Goal: Navigation & Orientation: Find specific page/section

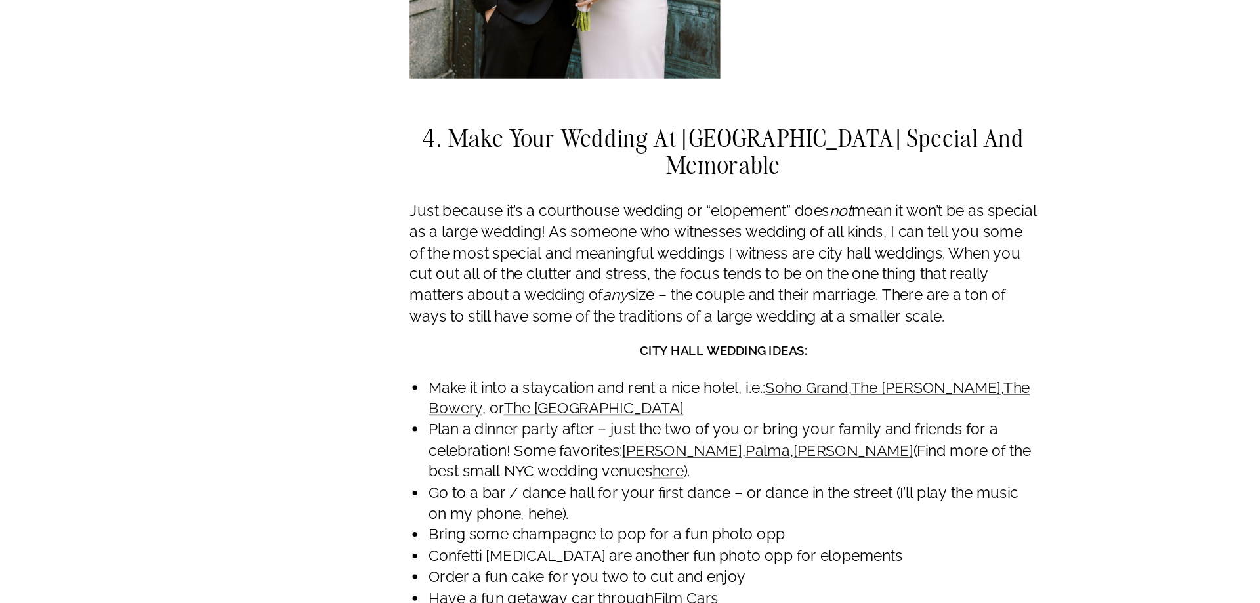
scroll to position [3195, 0]
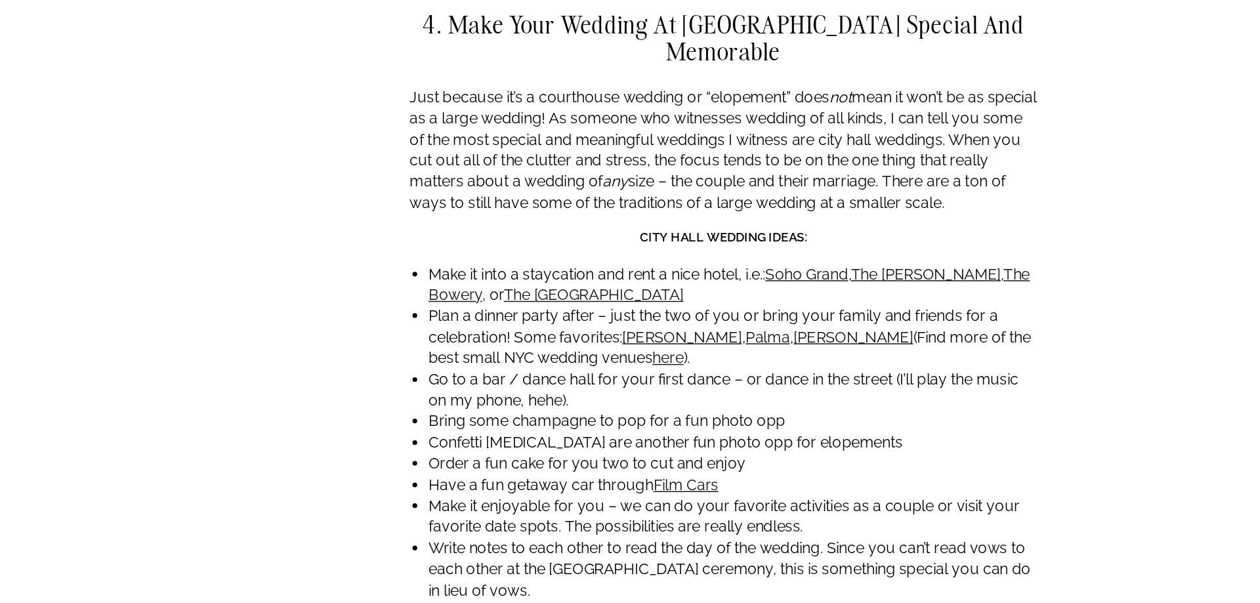
click at [566, 382] on link "The Wall Street Hotel" at bounding box center [539, 388] width 125 height 12
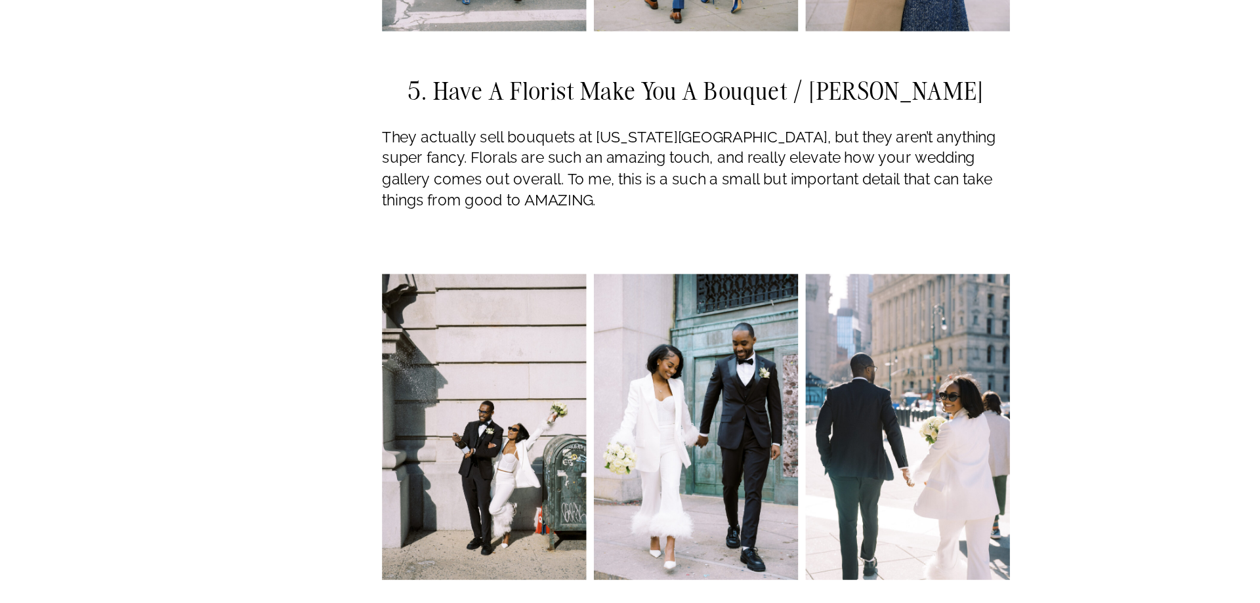
scroll to position [3882, 0]
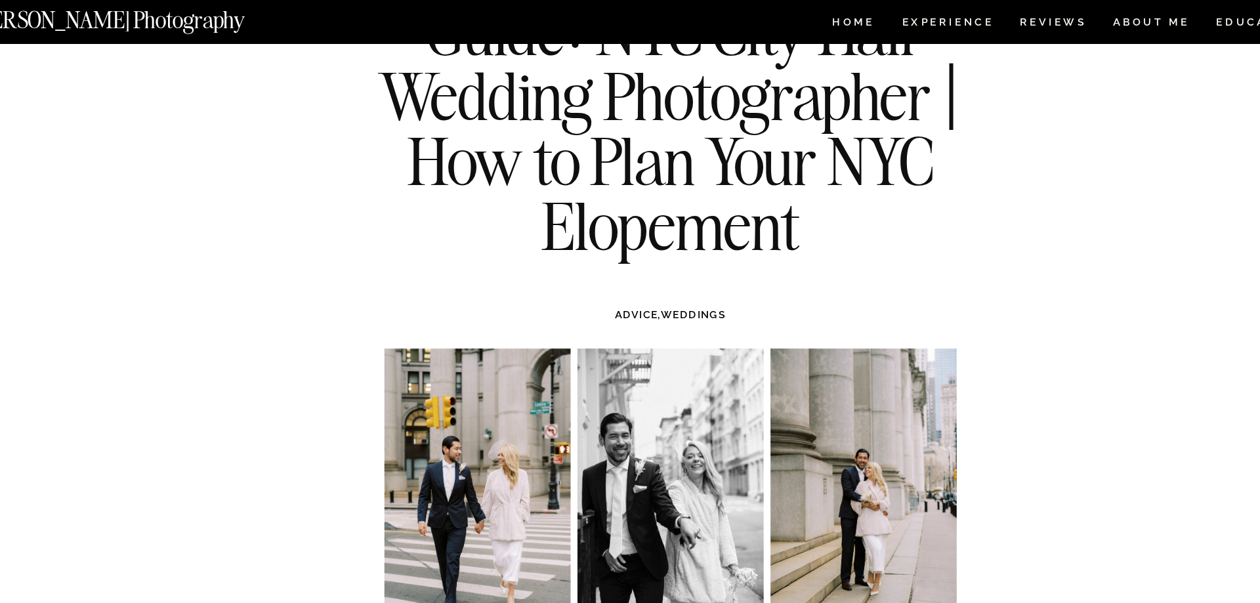
scroll to position [0, 0]
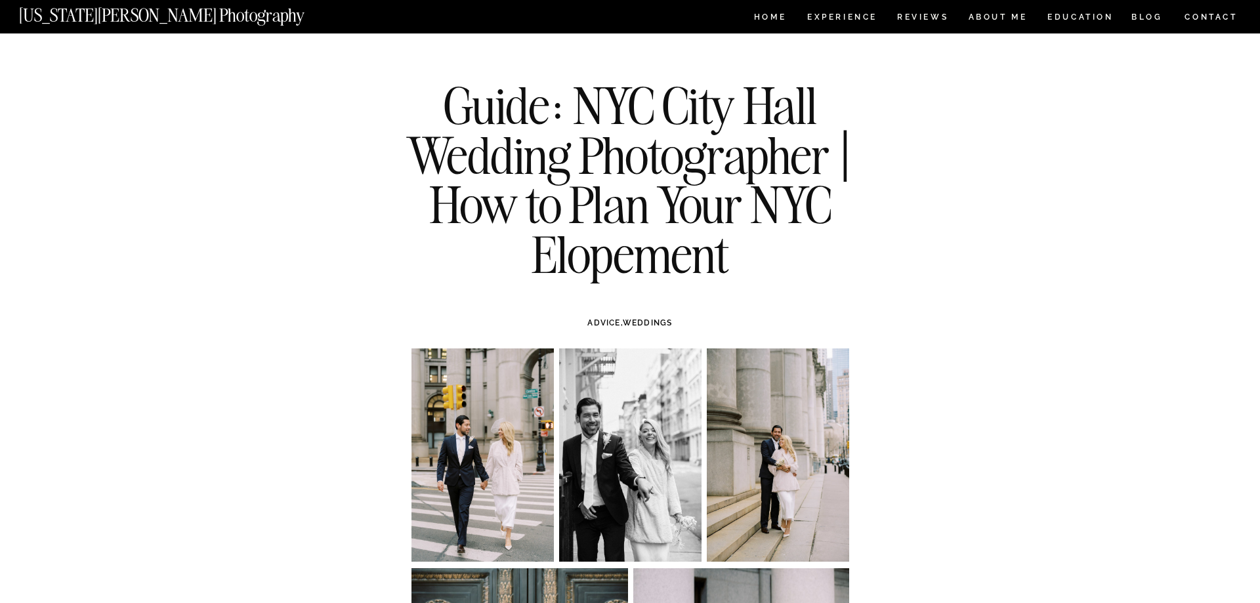
click at [170, 18] on nav "[US_STATE][PERSON_NAME] Photography" at bounding box center [183, 12] width 329 height 11
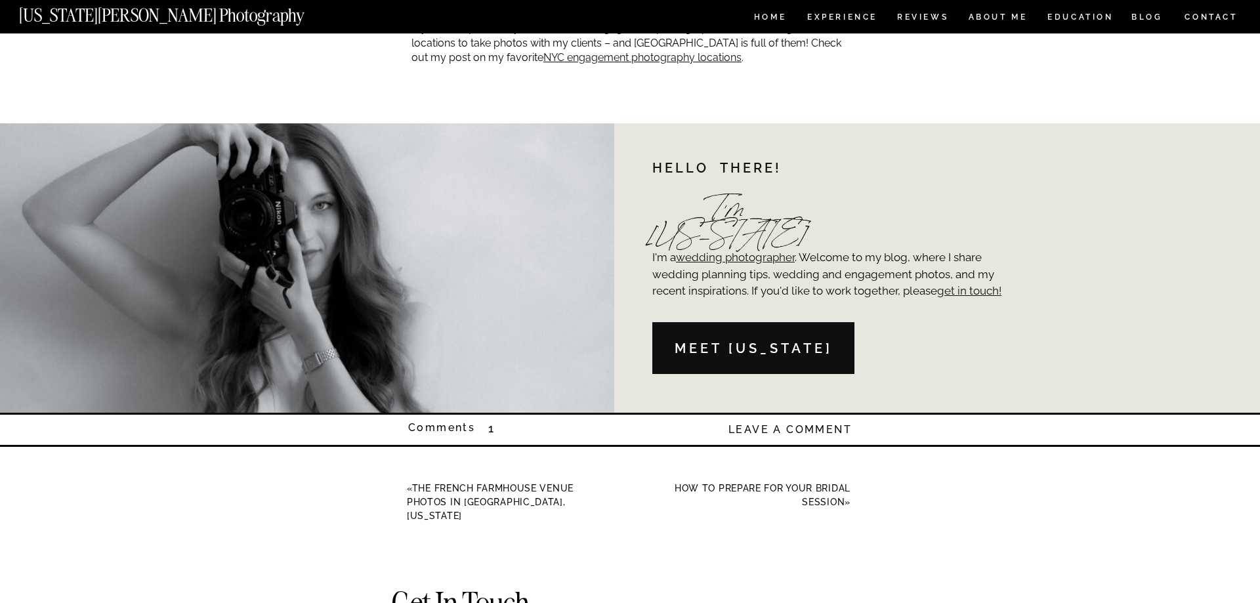
scroll to position [3981, 0]
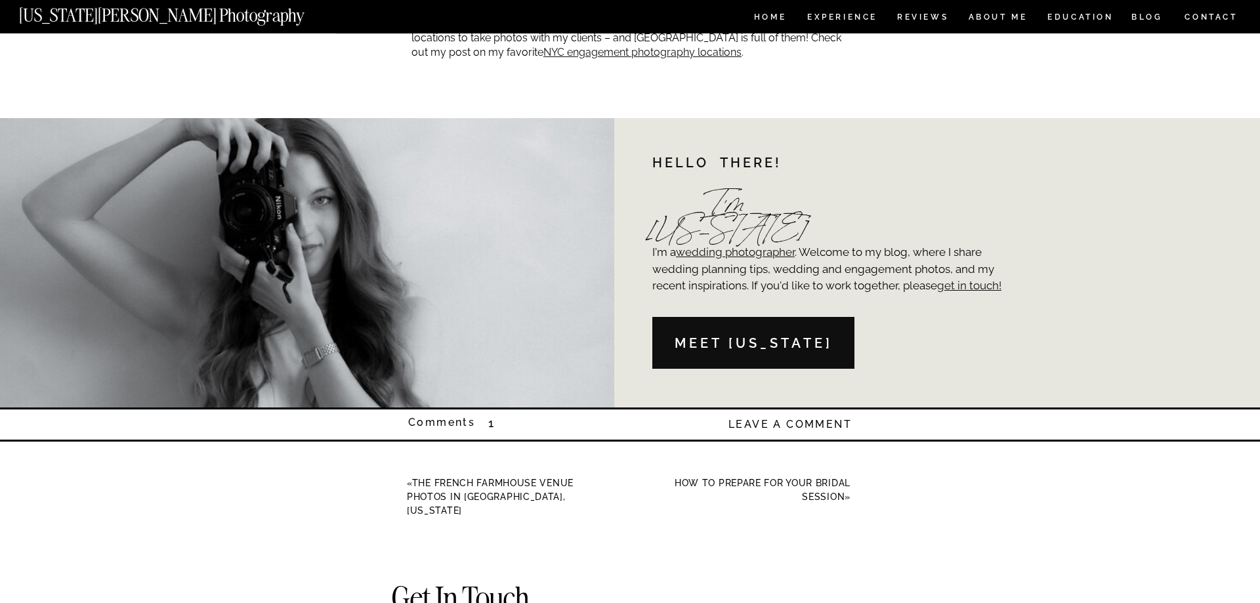
click at [487, 427] on p "Comments" at bounding box center [478, 425] width 140 height 14
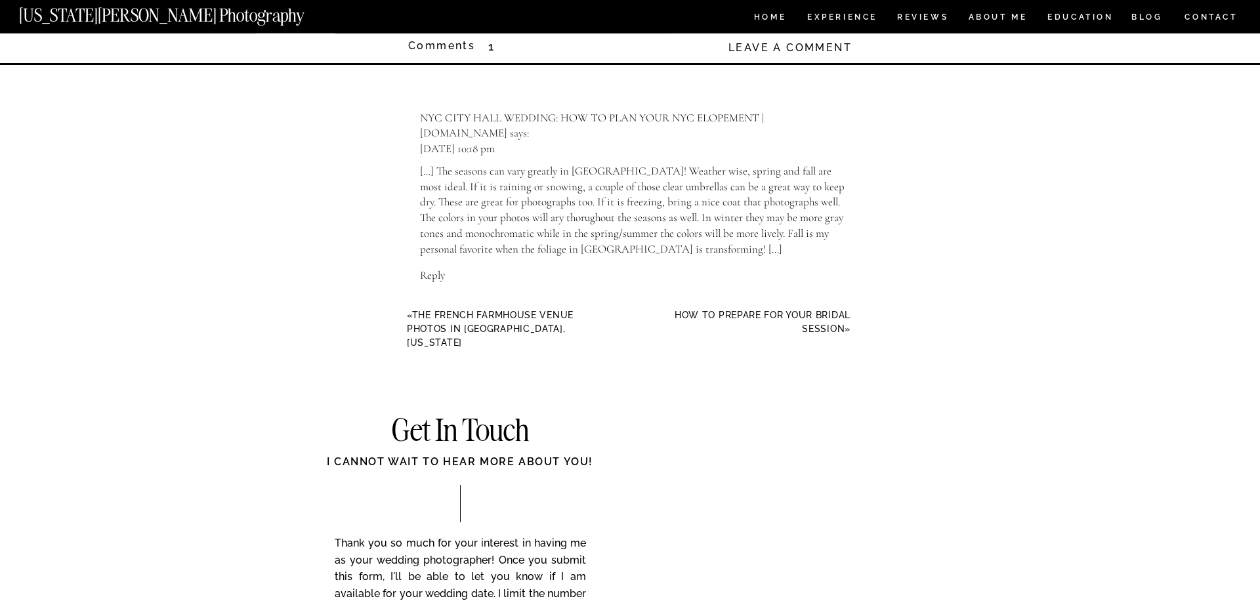
scroll to position [4298, 0]
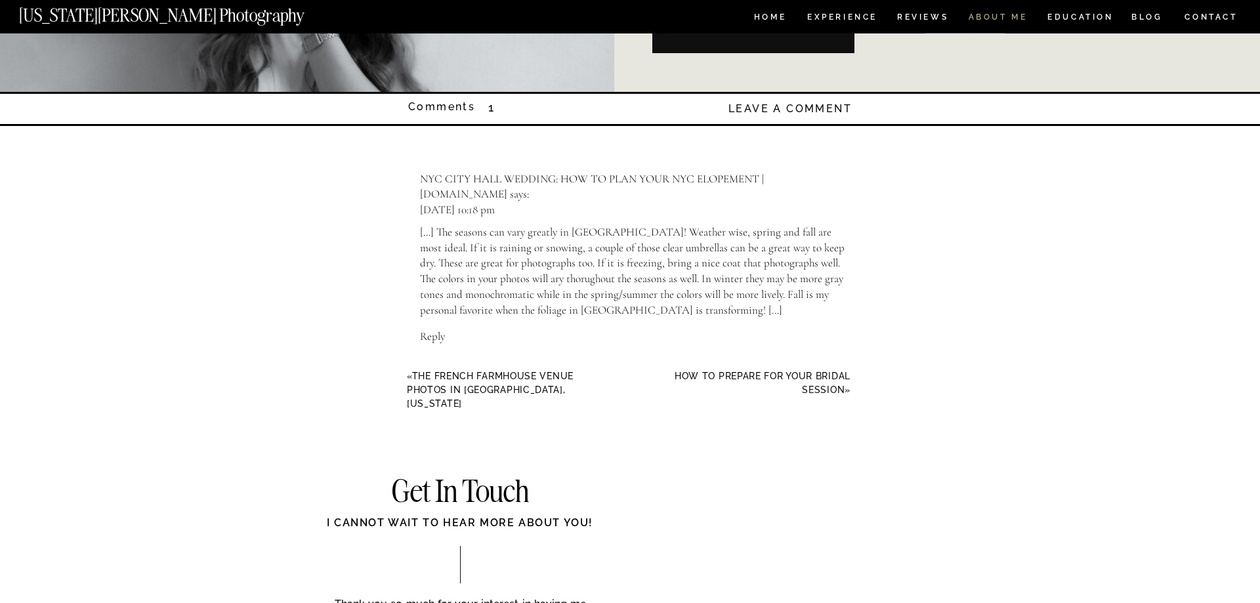
click at [993, 15] on nav "ABOUT ME" at bounding box center [998, 18] width 60 height 11
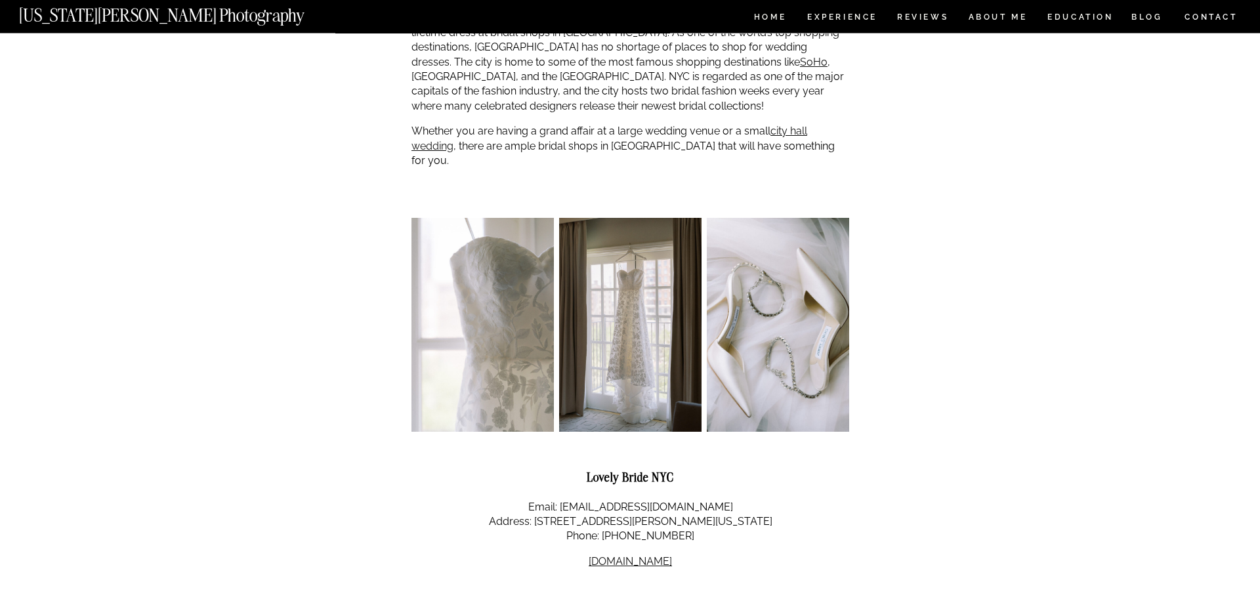
scroll to position [354, 0]
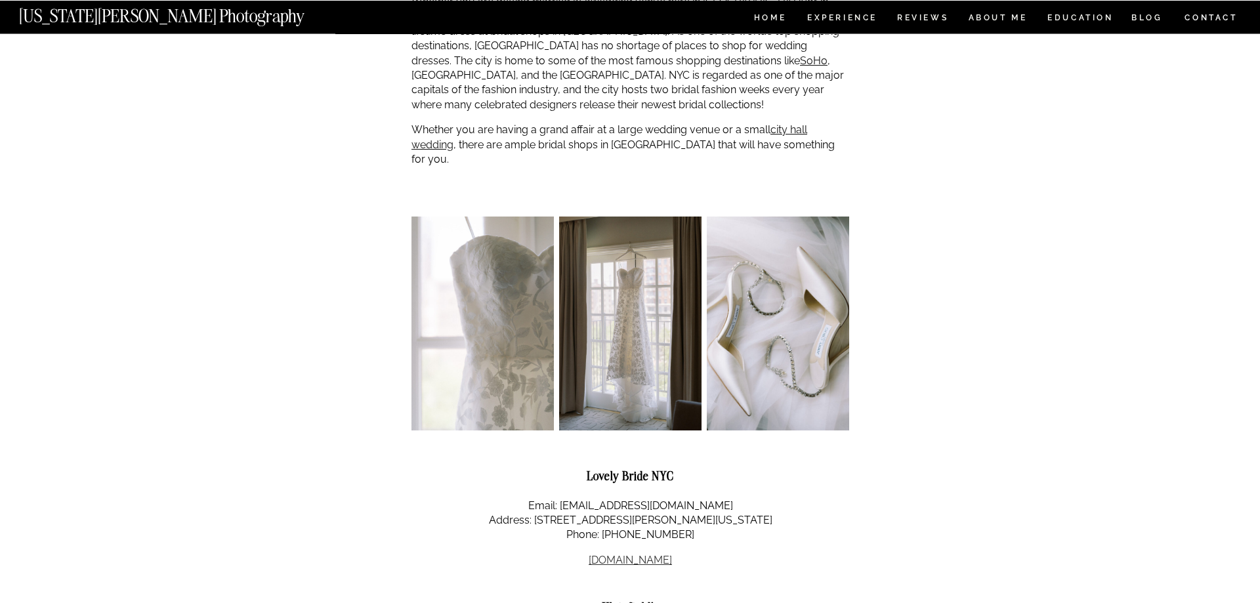
click at [637, 554] on link "lovelybride.com" at bounding box center [630, 560] width 83 height 12
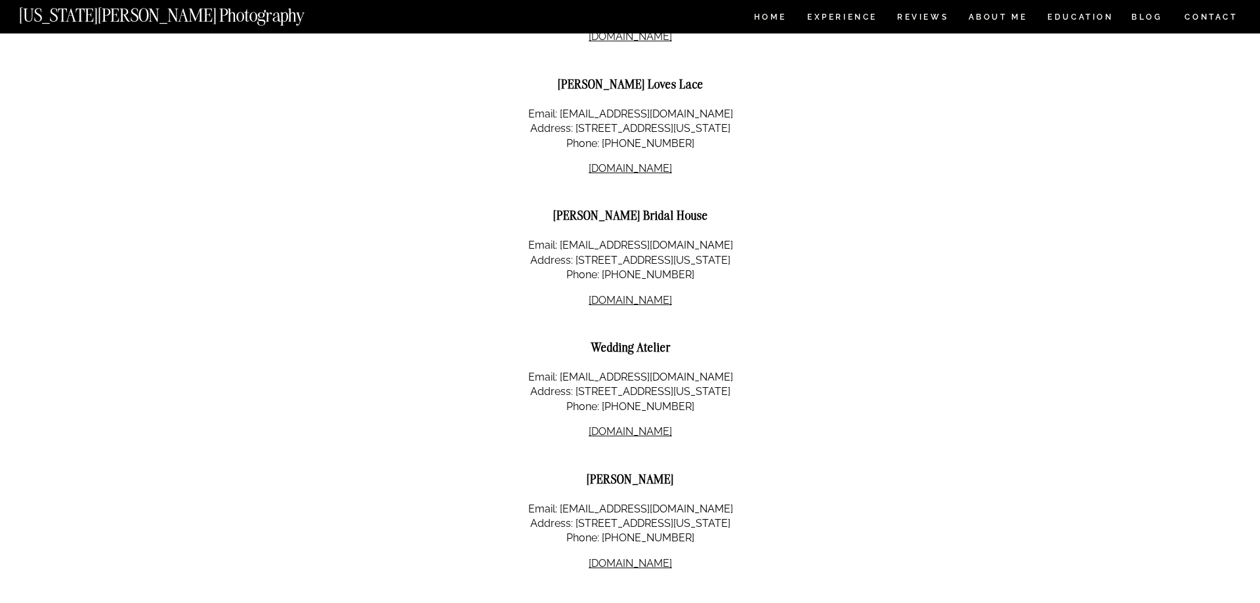
scroll to position [2133, 0]
click at [658, 423] on link "weddingatelier.com" at bounding box center [630, 429] width 83 height 12
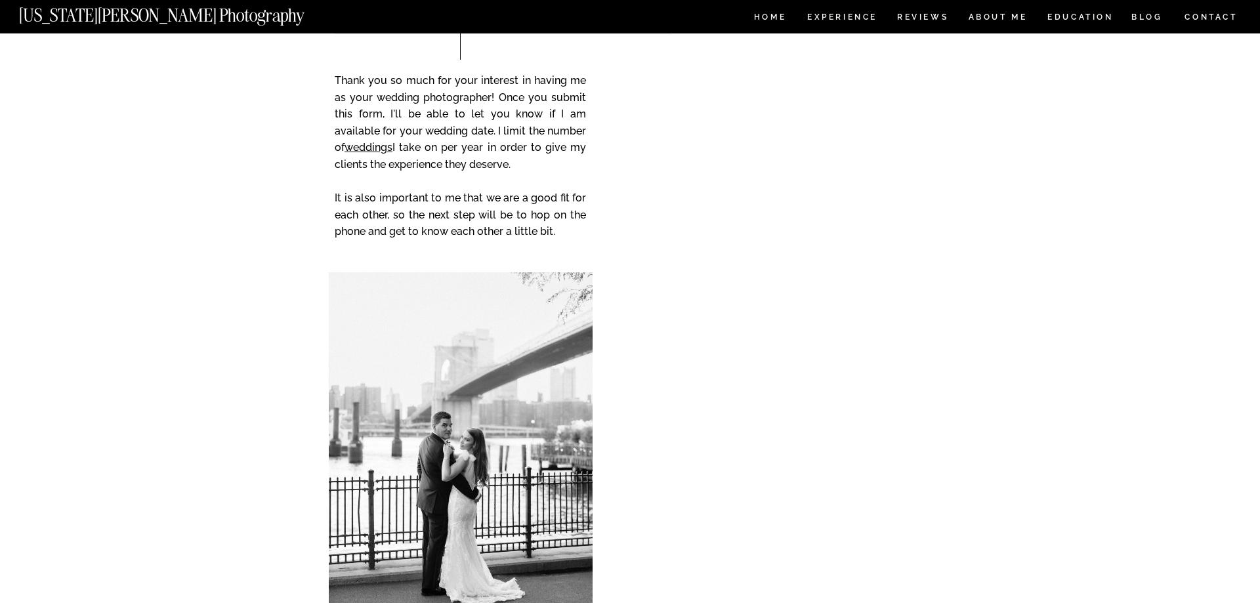
scroll to position [2278, 0]
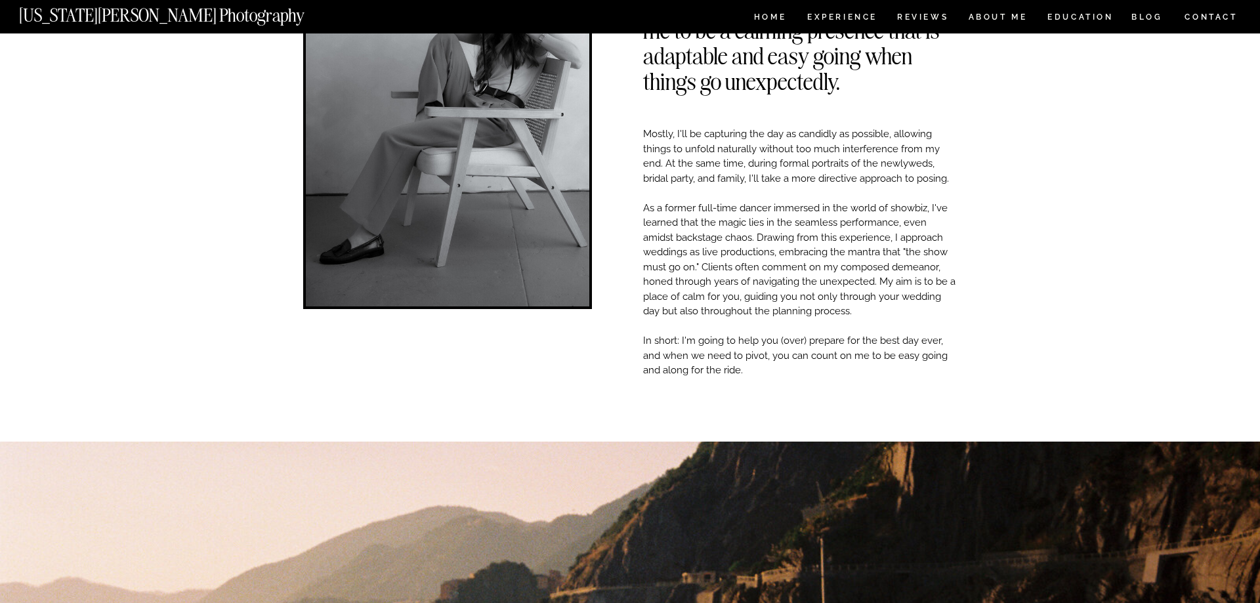
scroll to position [0, 0]
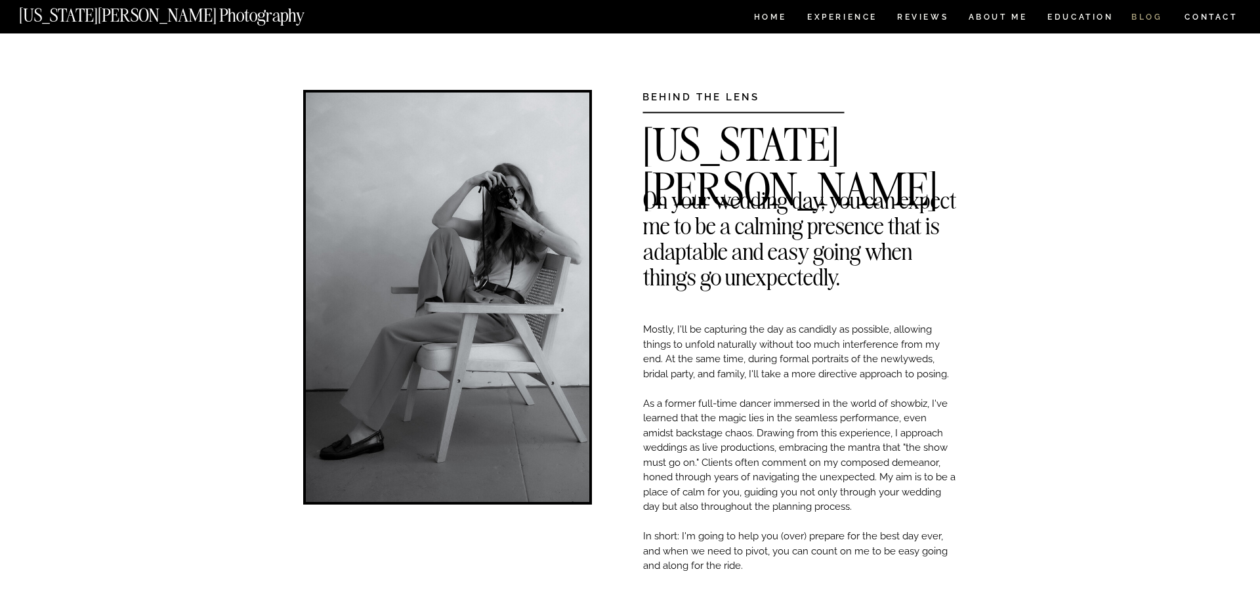
click at [1155, 18] on nav "BLOG" at bounding box center [1146, 18] width 31 height 11
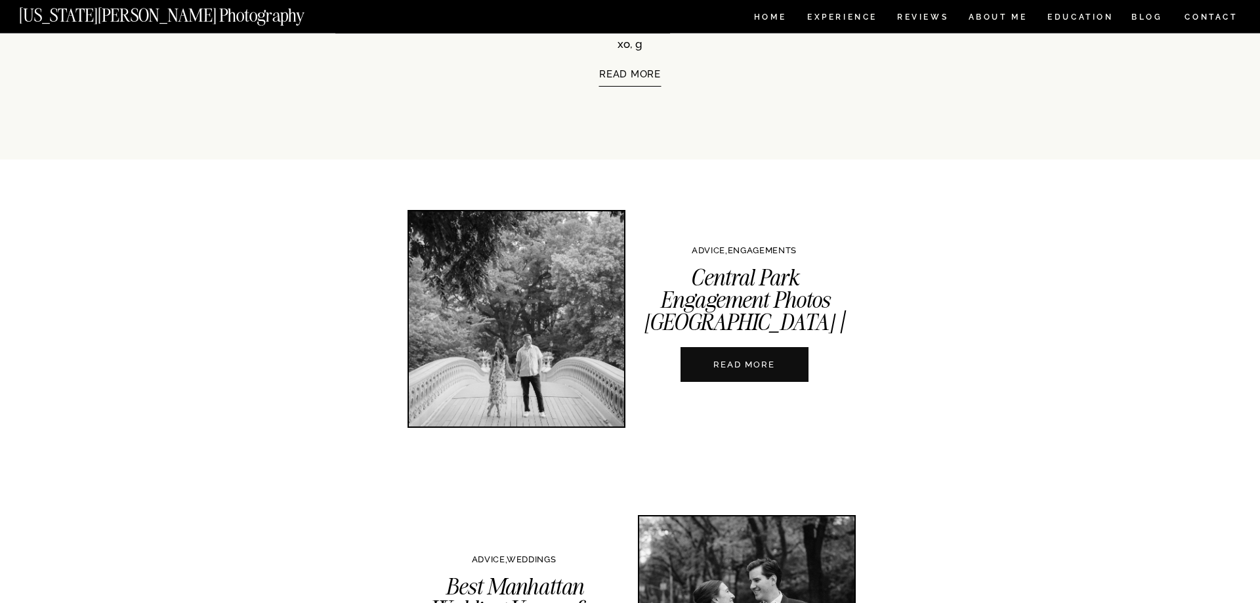
scroll to position [296, 0]
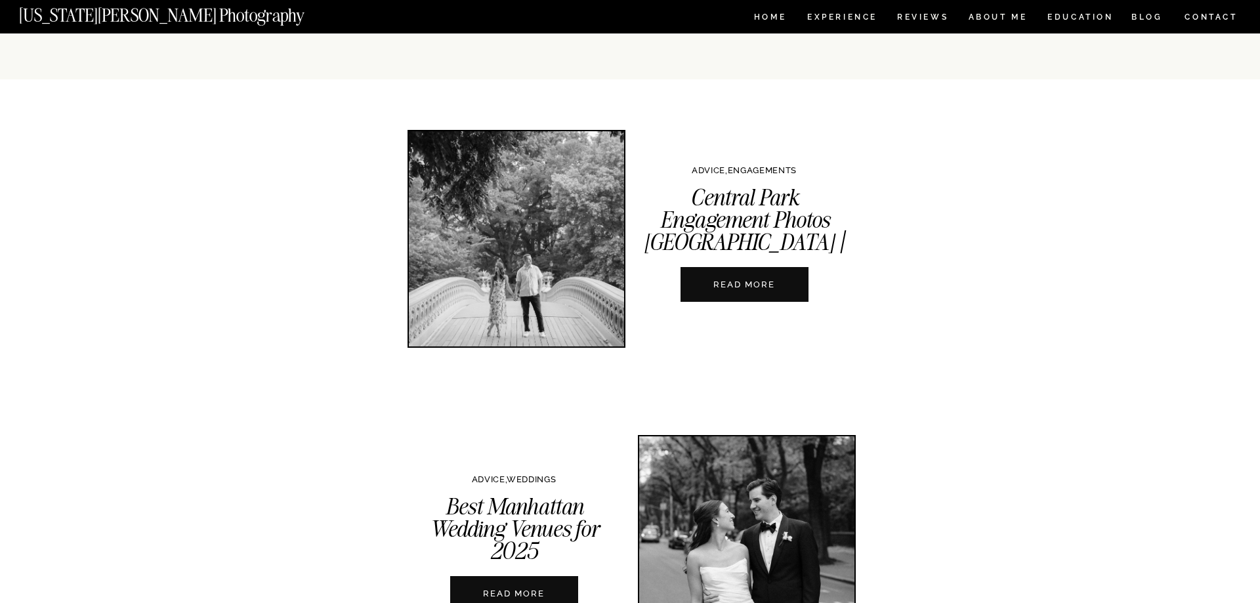
click at [790, 285] on nav "READ MORE" at bounding box center [744, 284] width 146 height 12
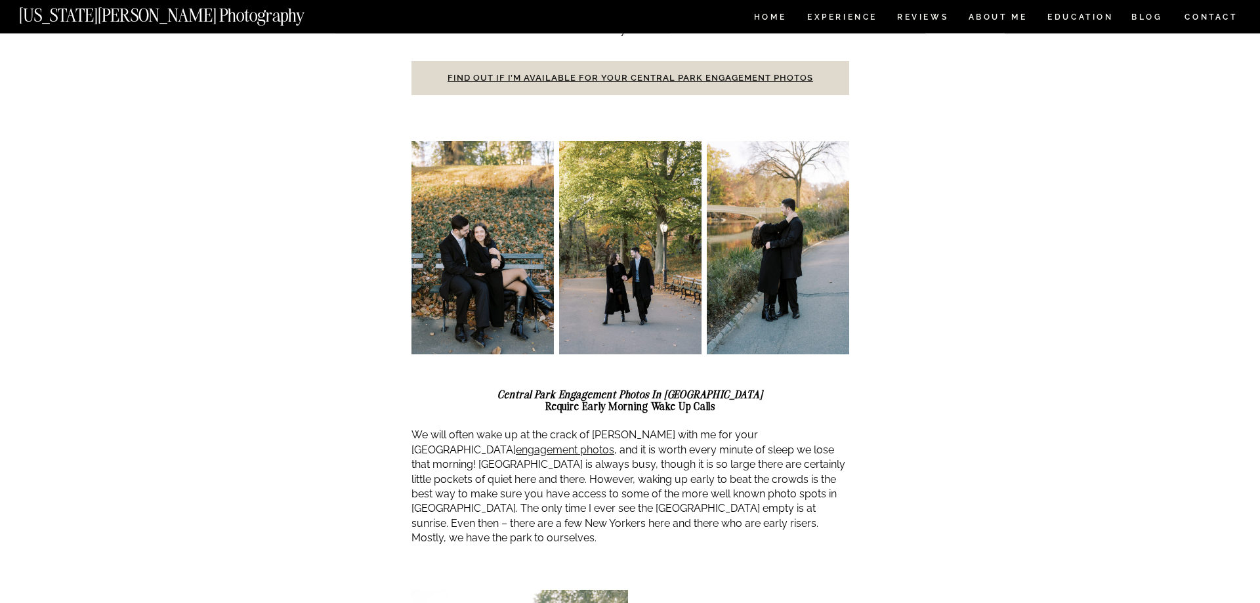
scroll to position [776, 0]
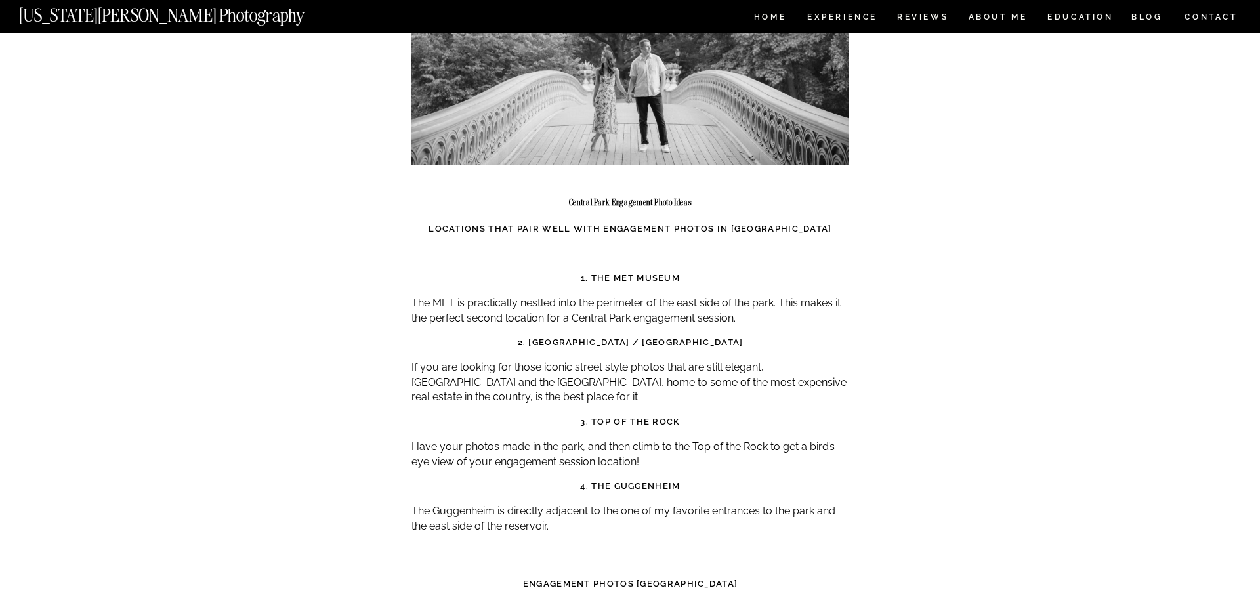
scroll to position [6186, 0]
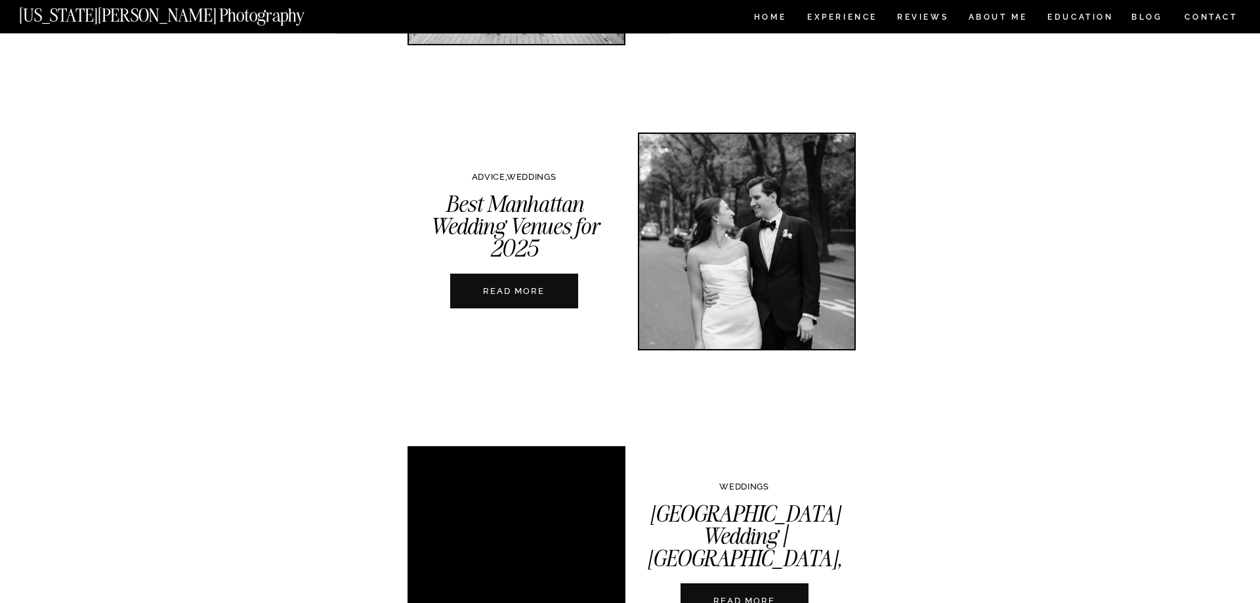
scroll to position [553, 0]
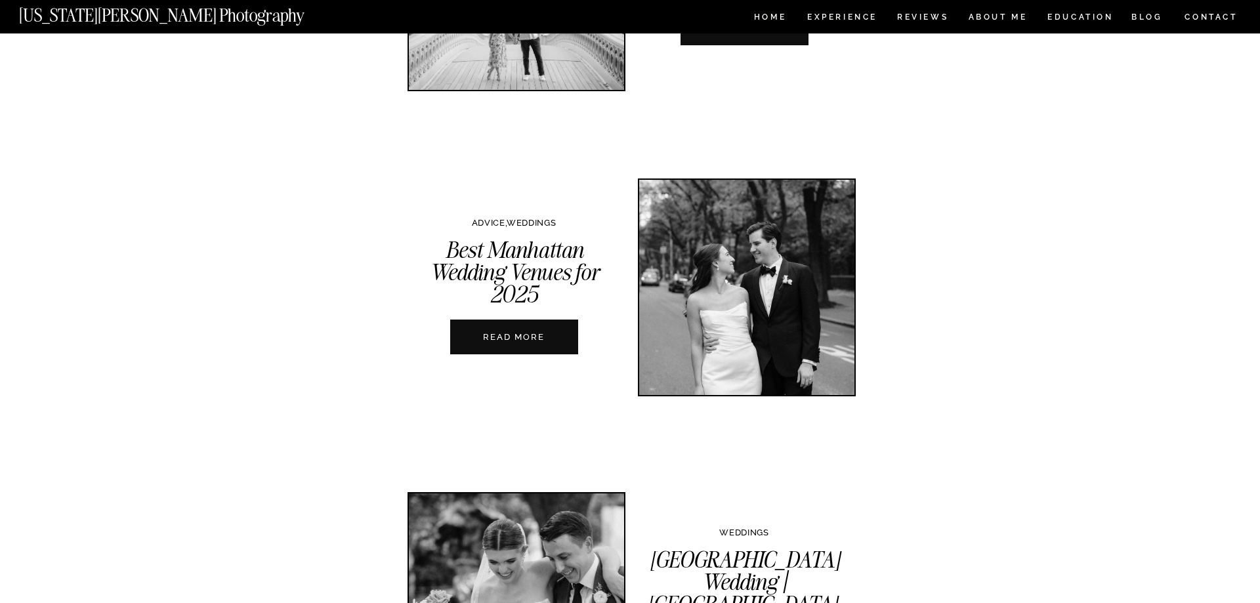
click at [499, 342] on nav "READ MORE" at bounding box center [514, 337] width 146 height 12
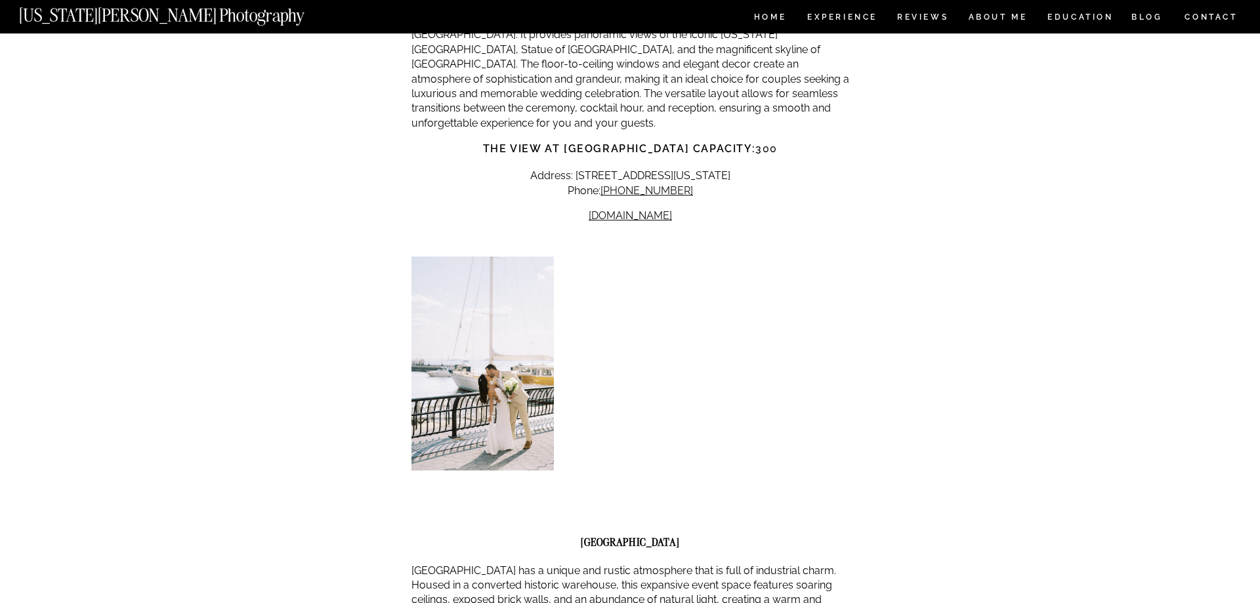
scroll to position [4147, 0]
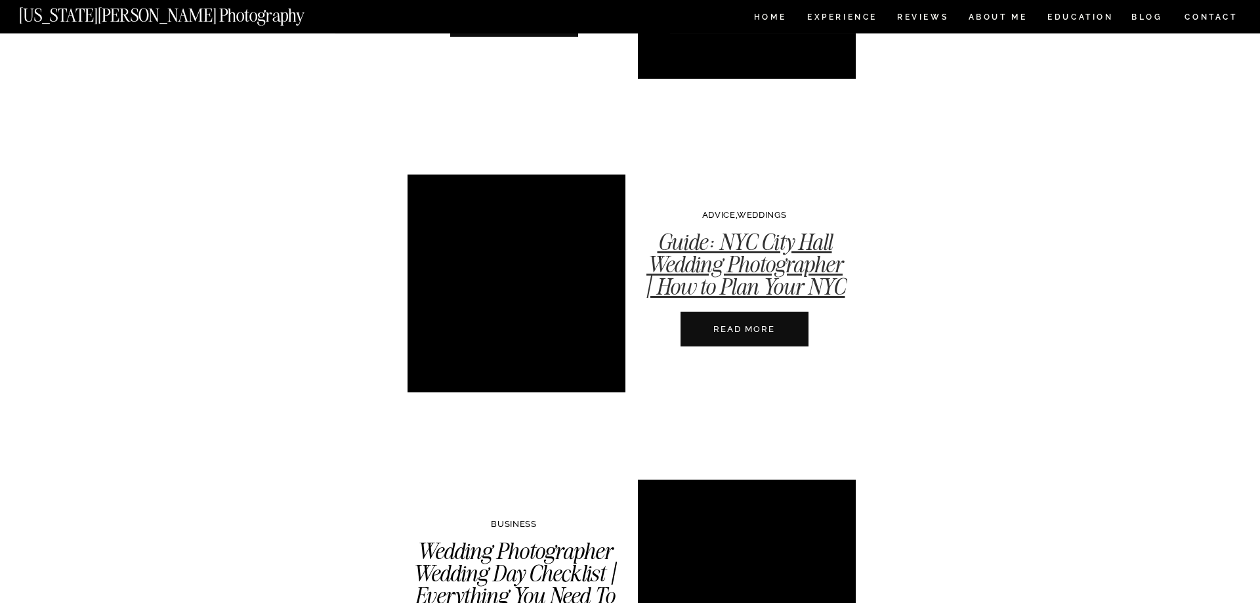
scroll to position [1594, 0]
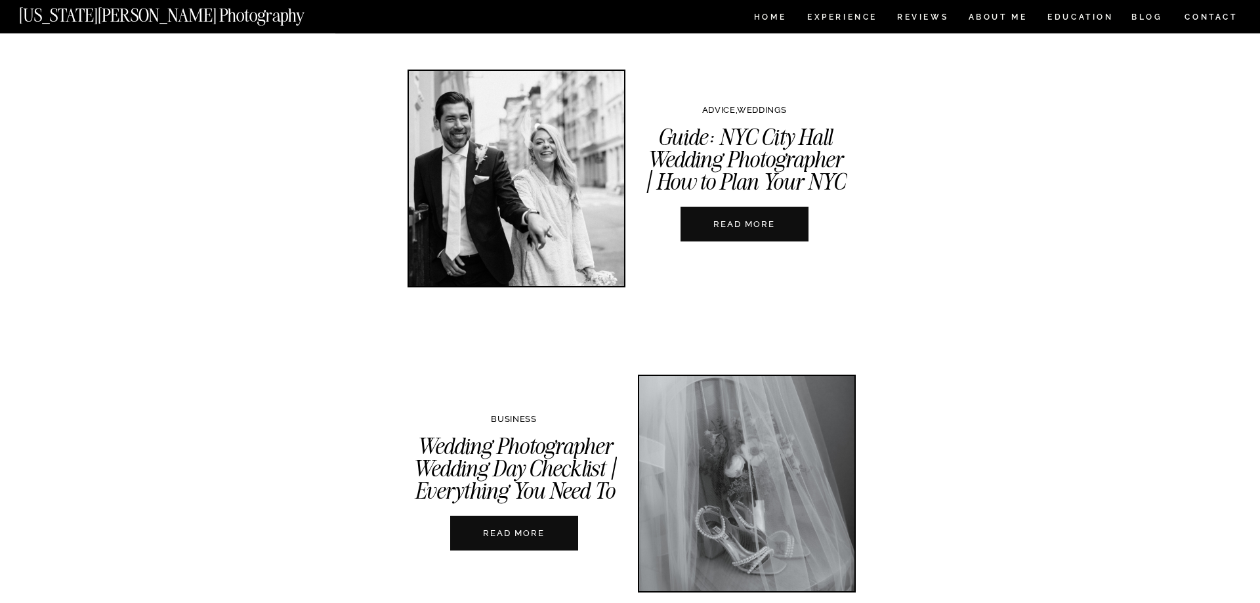
click at [774, 230] on div at bounding box center [745, 224] width 128 height 35
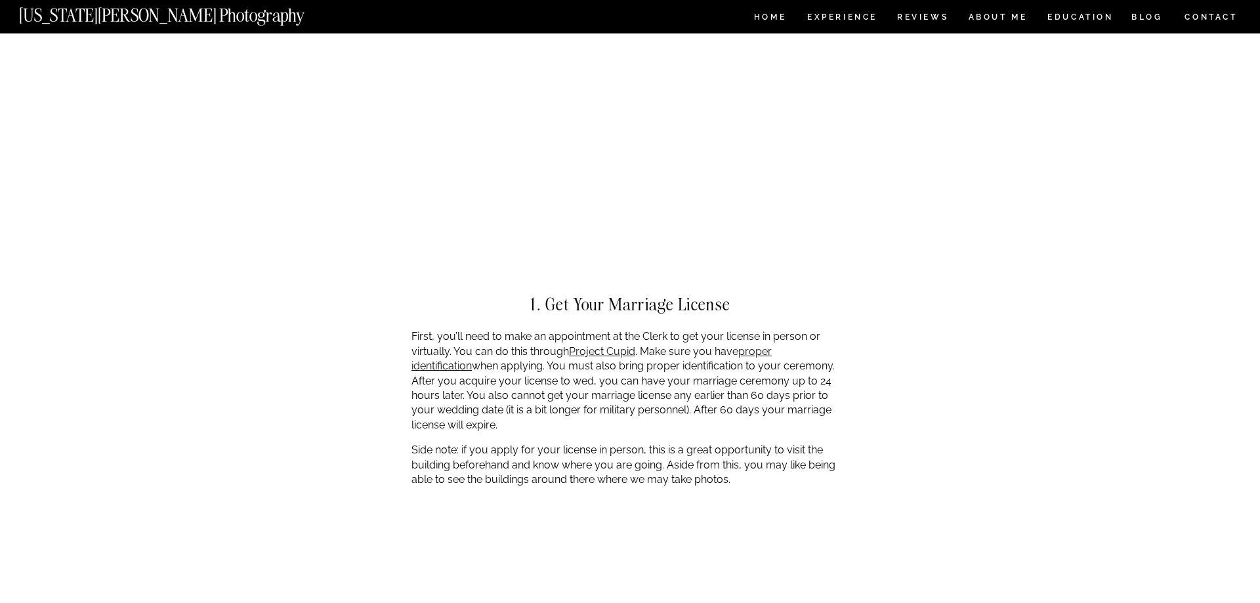
scroll to position [1322, 0]
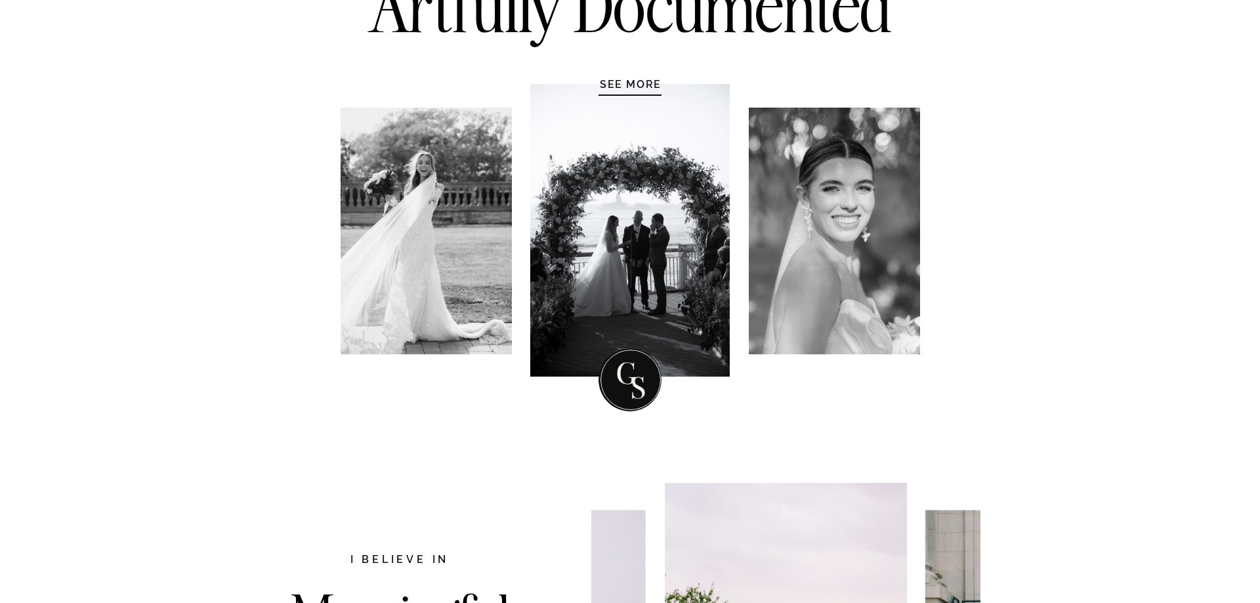
scroll to position [314, 0]
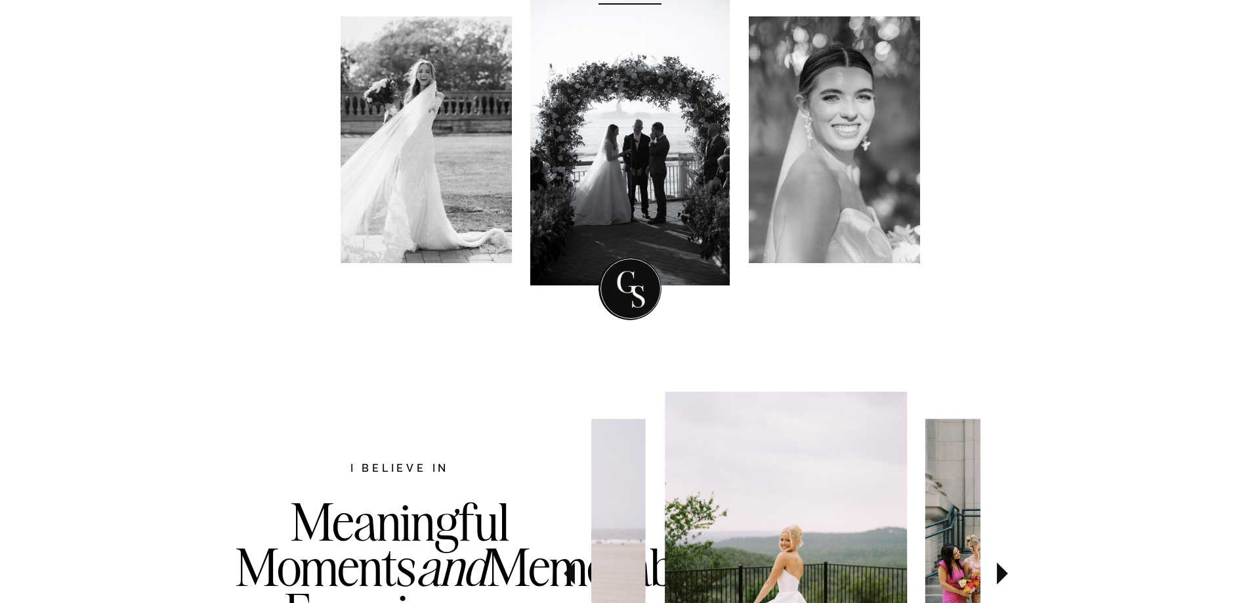
click at [852, 107] on div at bounding box center [834, 139] width 171 height 247
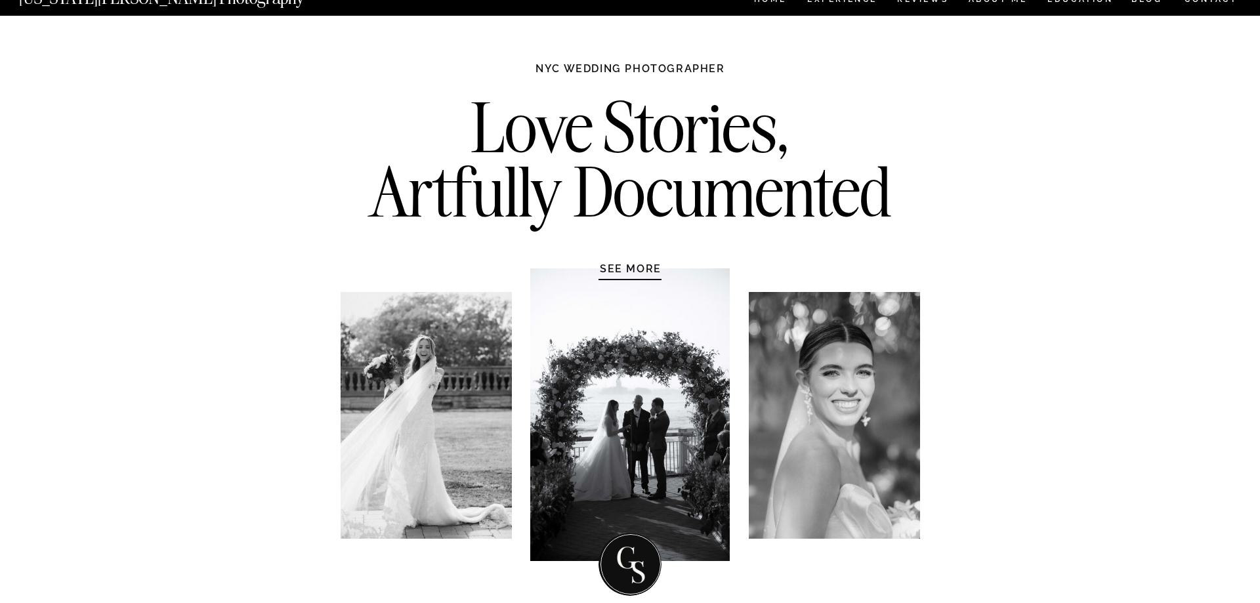
scroll to position [0, 0]
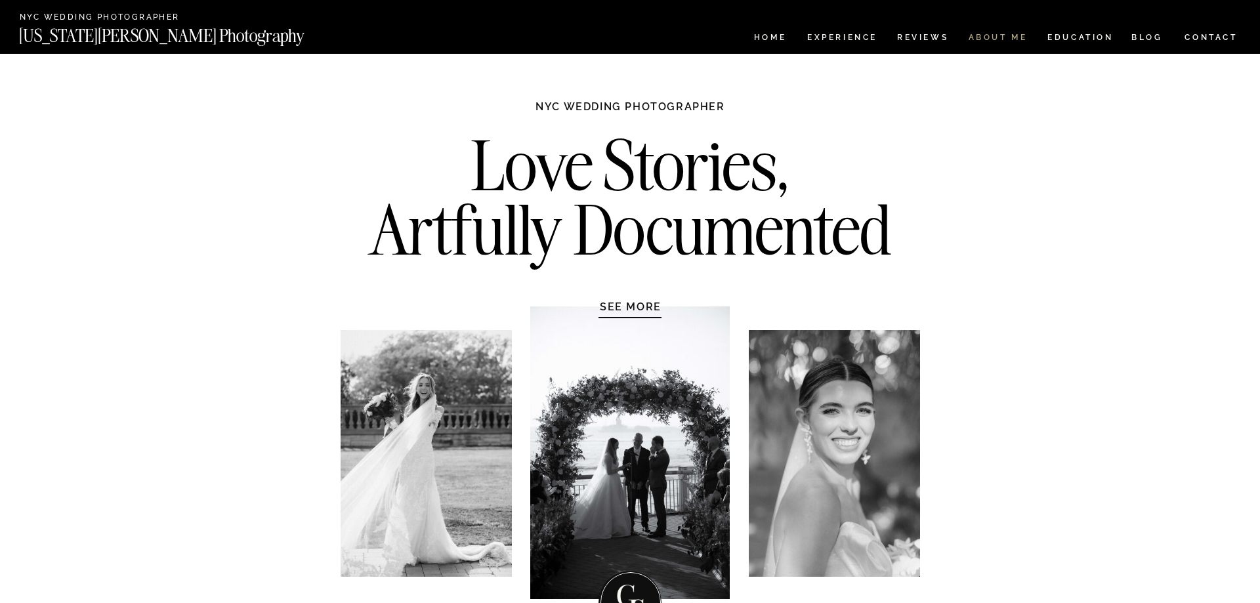
click at [983, 35] on nav "ABOUT ME" at bounding box center [998, 38] width 60 height 11
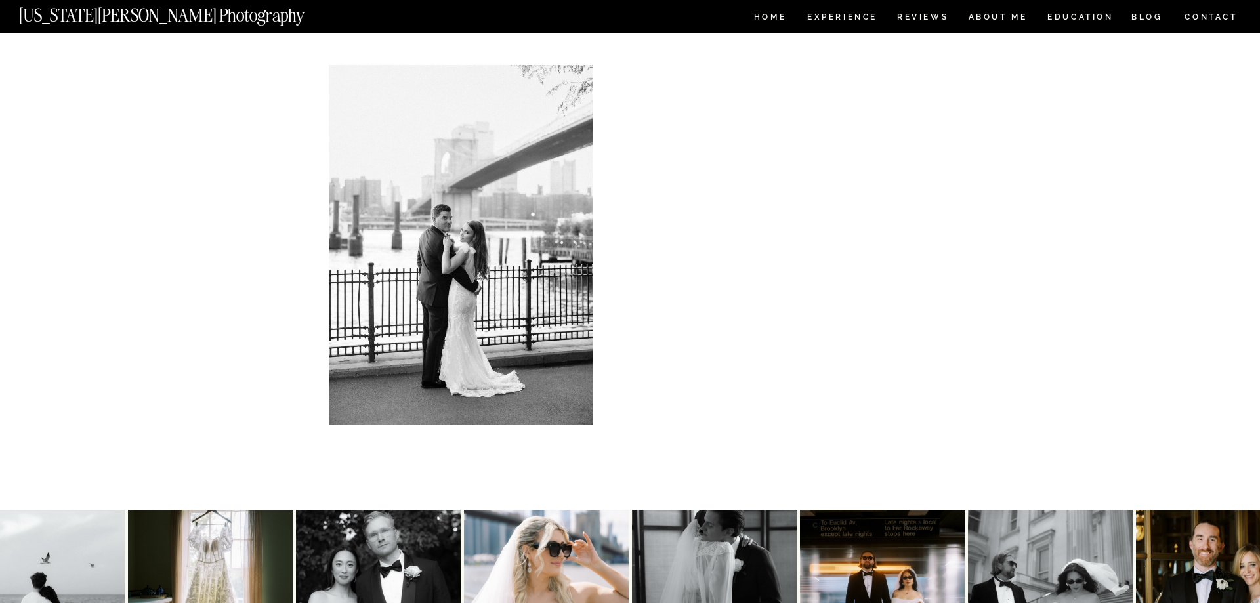
scroll to position [2787, 0]
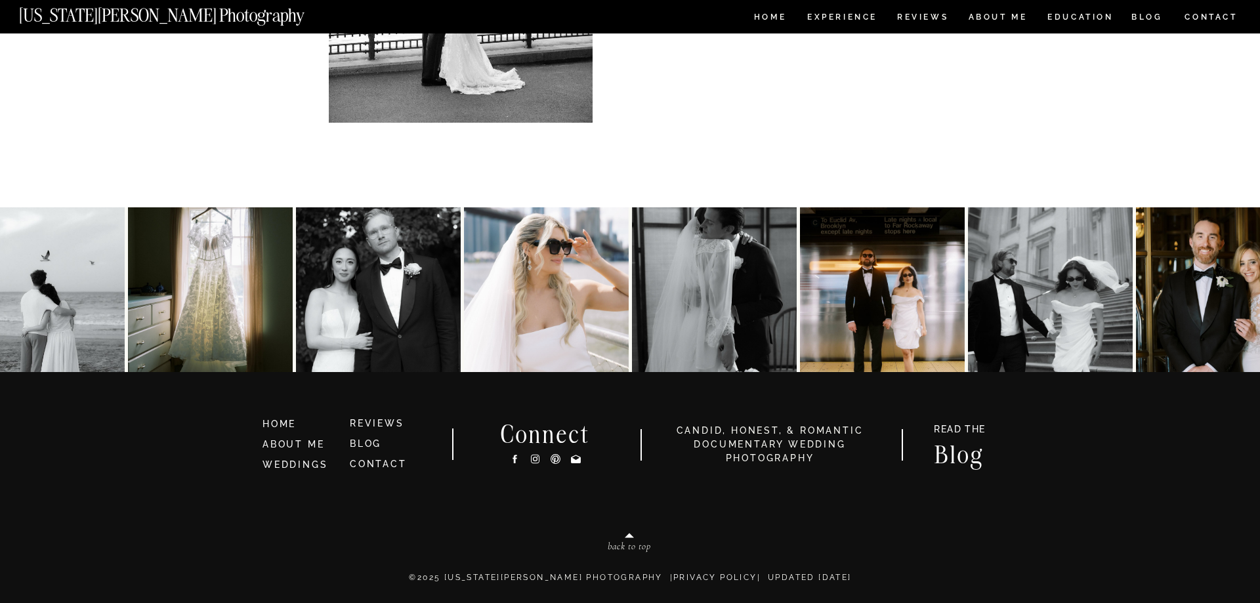
click at [538, 459] on icon at bounding box center [535, 459] width 11 height 14
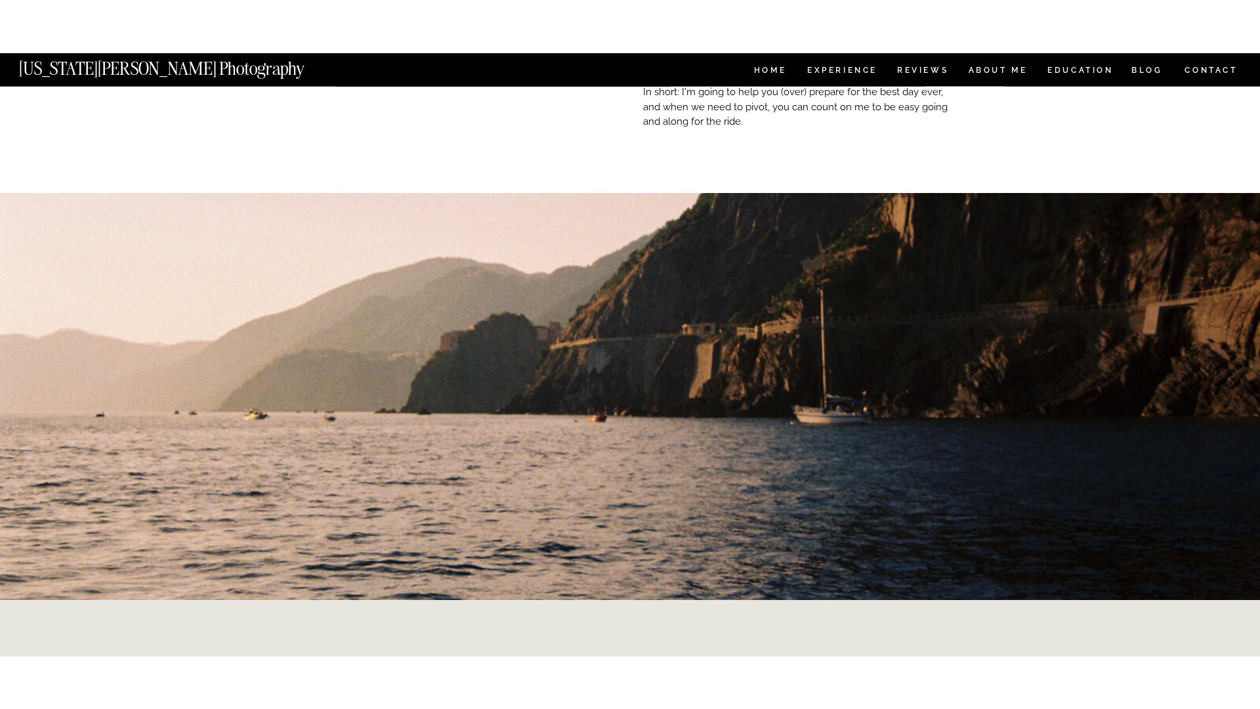
scroll to position [227, 0]
